Goal: Task Accomplishment & Management: Complete application form

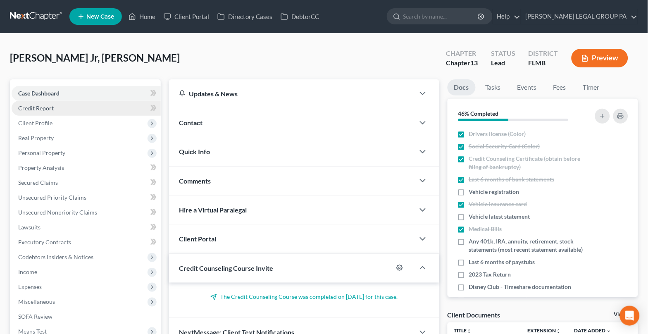
click at [43, 108] on span "Credit Report" at bounding box center [36, 108] width 36 height 7
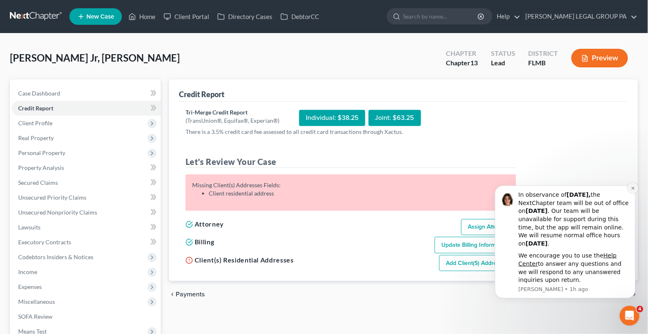
click at [634, 188] on icon "Dismiss notification" at bounding box center [633, 188] width 5 height 5
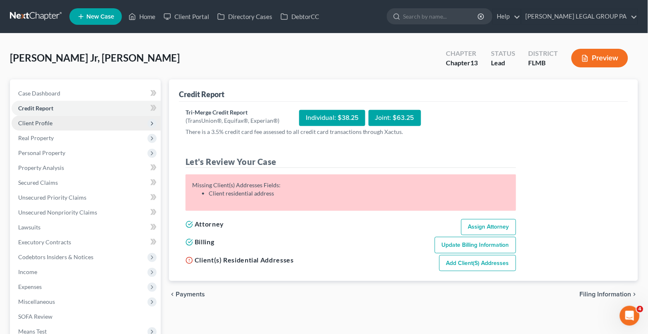
click at [44, 122] on span "Client Profile" at bounding box center [35, 123] width 34 height 7
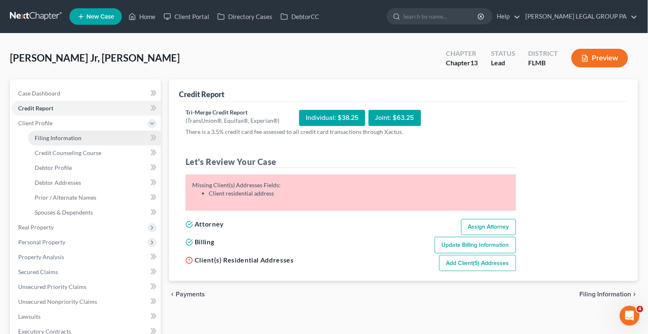
click at [74, 135] on span "Filing Information" at bounding box center [58, 137] width 47 height 7
select select "1"
select select "0"
select select "3"
select select "9"
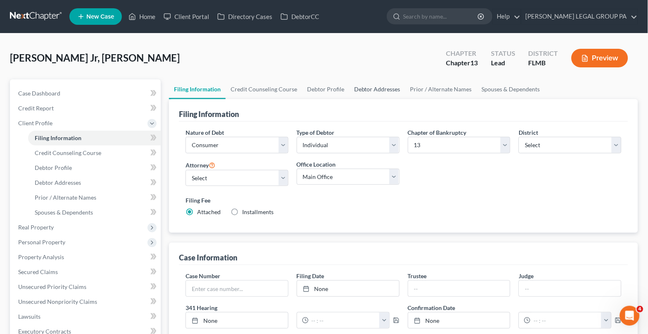
click at [380, 90] on link "Debtor Addresses" at bounding box center [377, 89] width 56 height 20
